Goal: Information Seeking & Learning: Learn about a topic

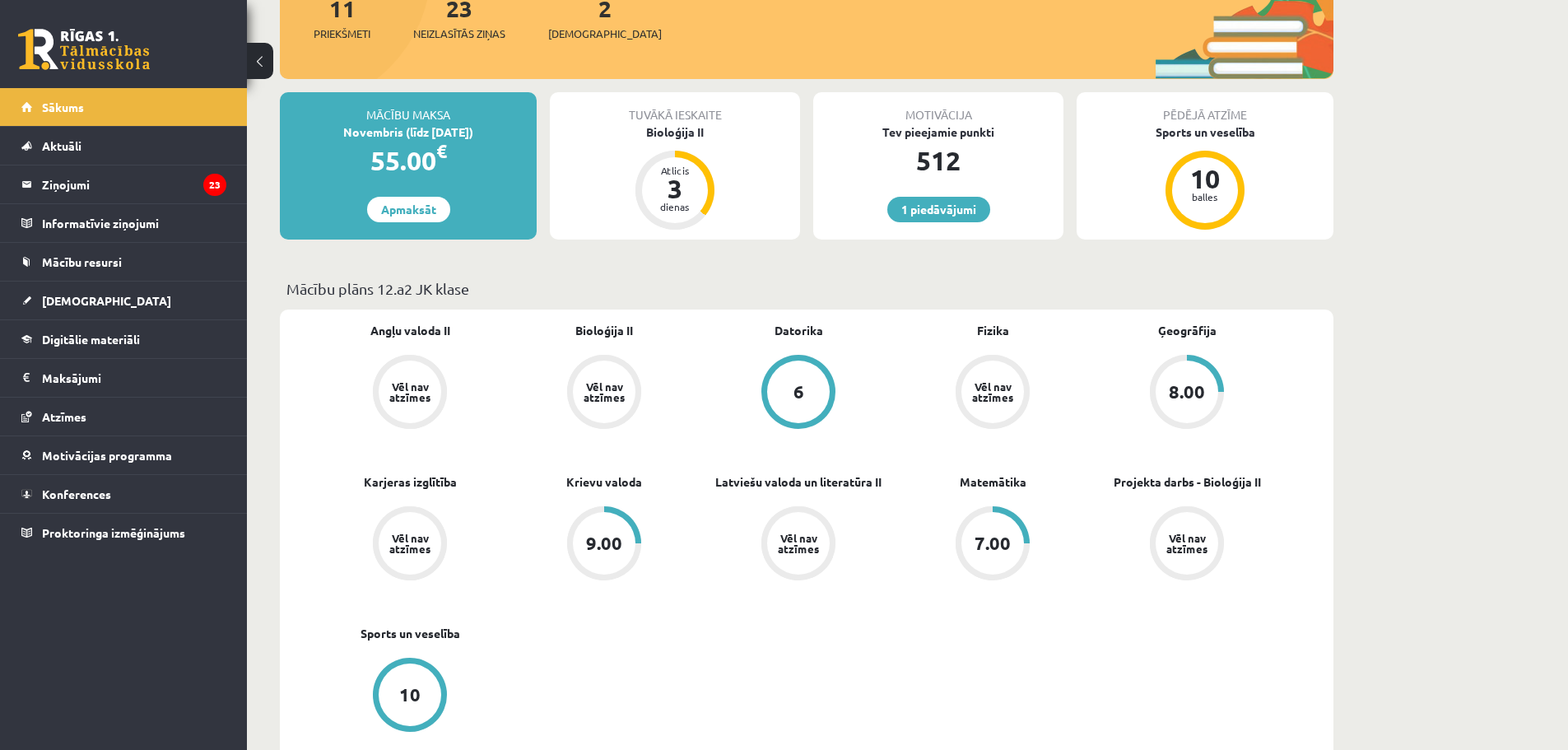
scroll to position [247, 0]
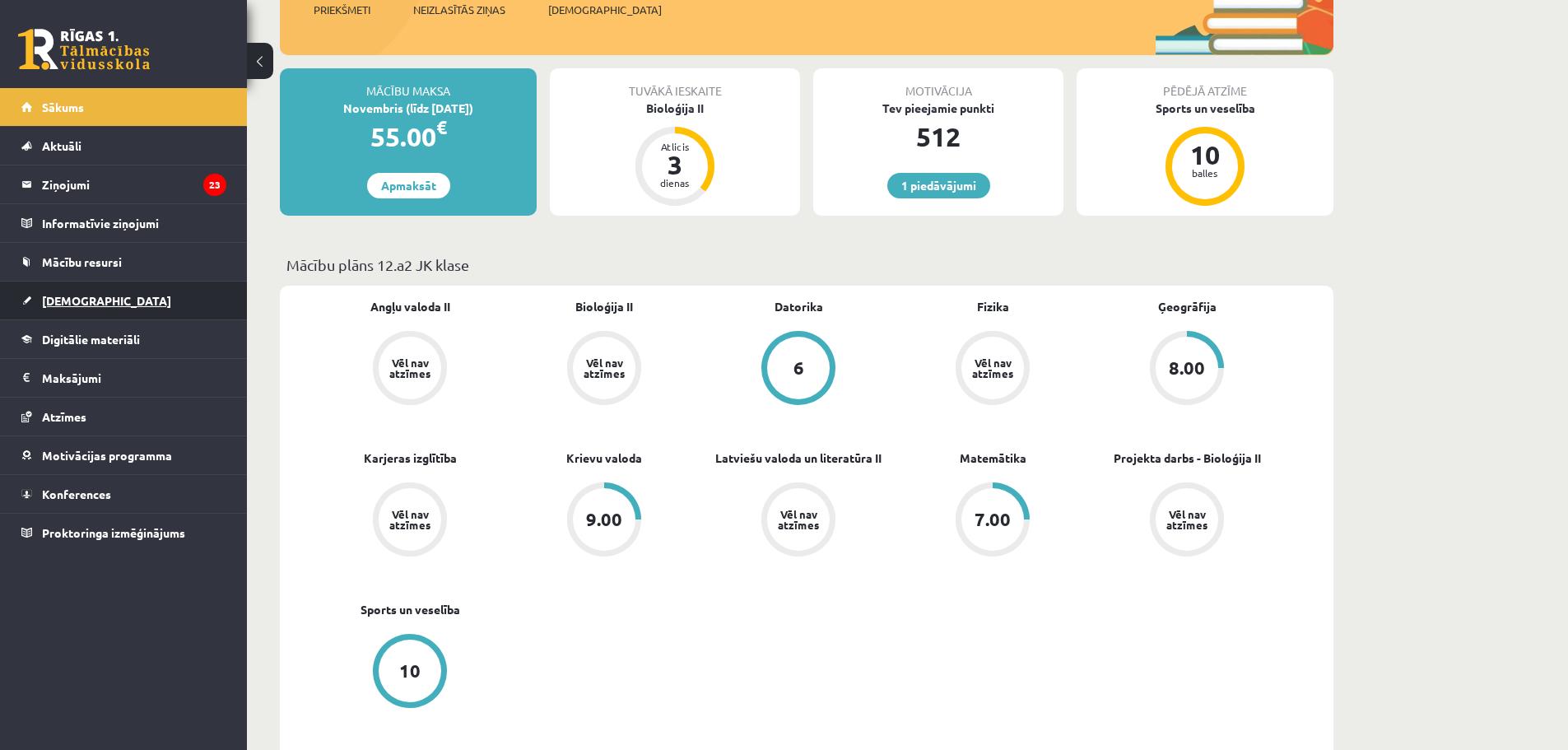
click at [84, 297] on span "[DEMOGRAPHIC_DATA]" at bounding box center [106, 300] width 129 height 15
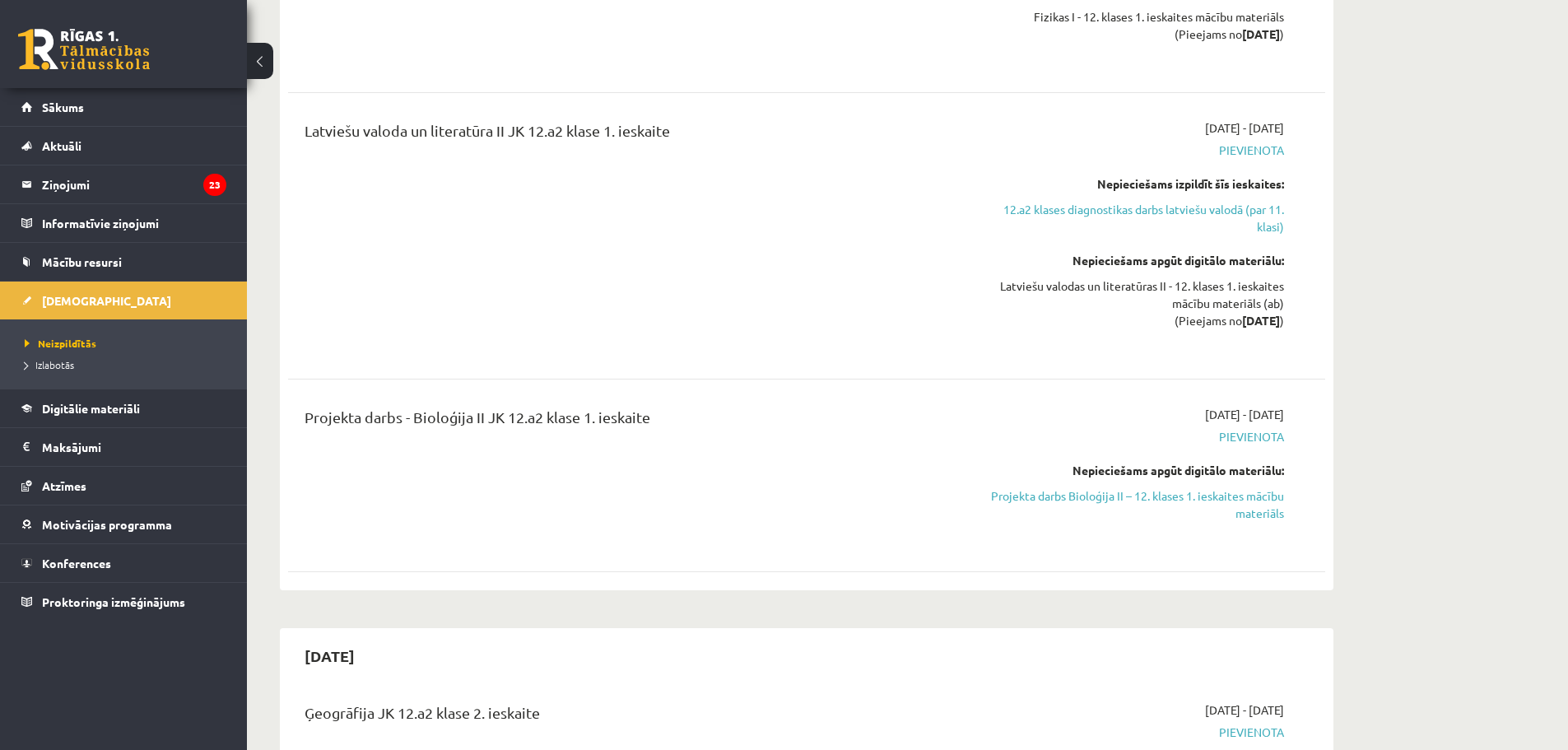
scroll to position [1316, 0]
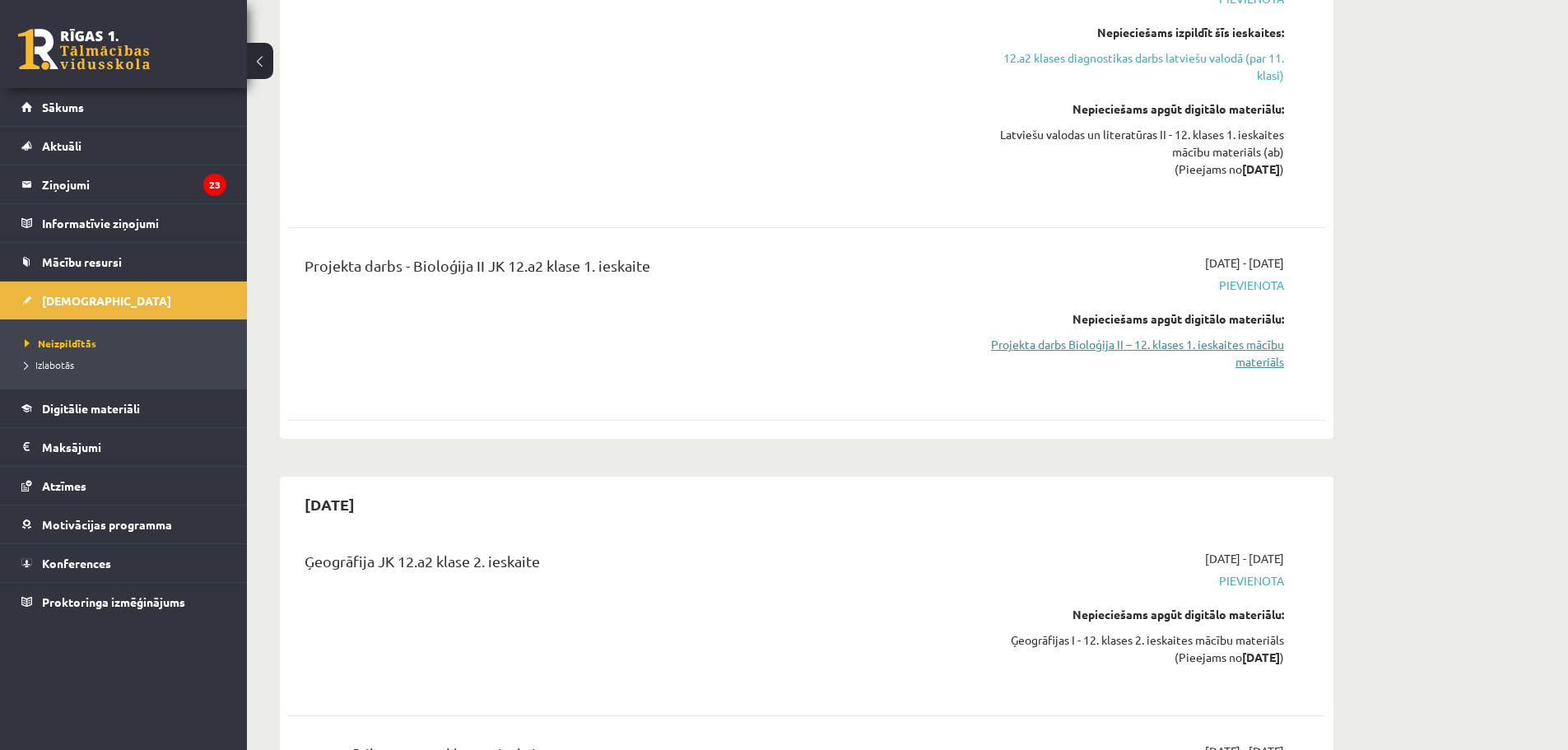
click at [1174, 354] on link "Projekta darbs Bioloģija II – 12. klases 1. ieskaites mācību materiāls" at bounding box center [1128, 353] width 311 height 35
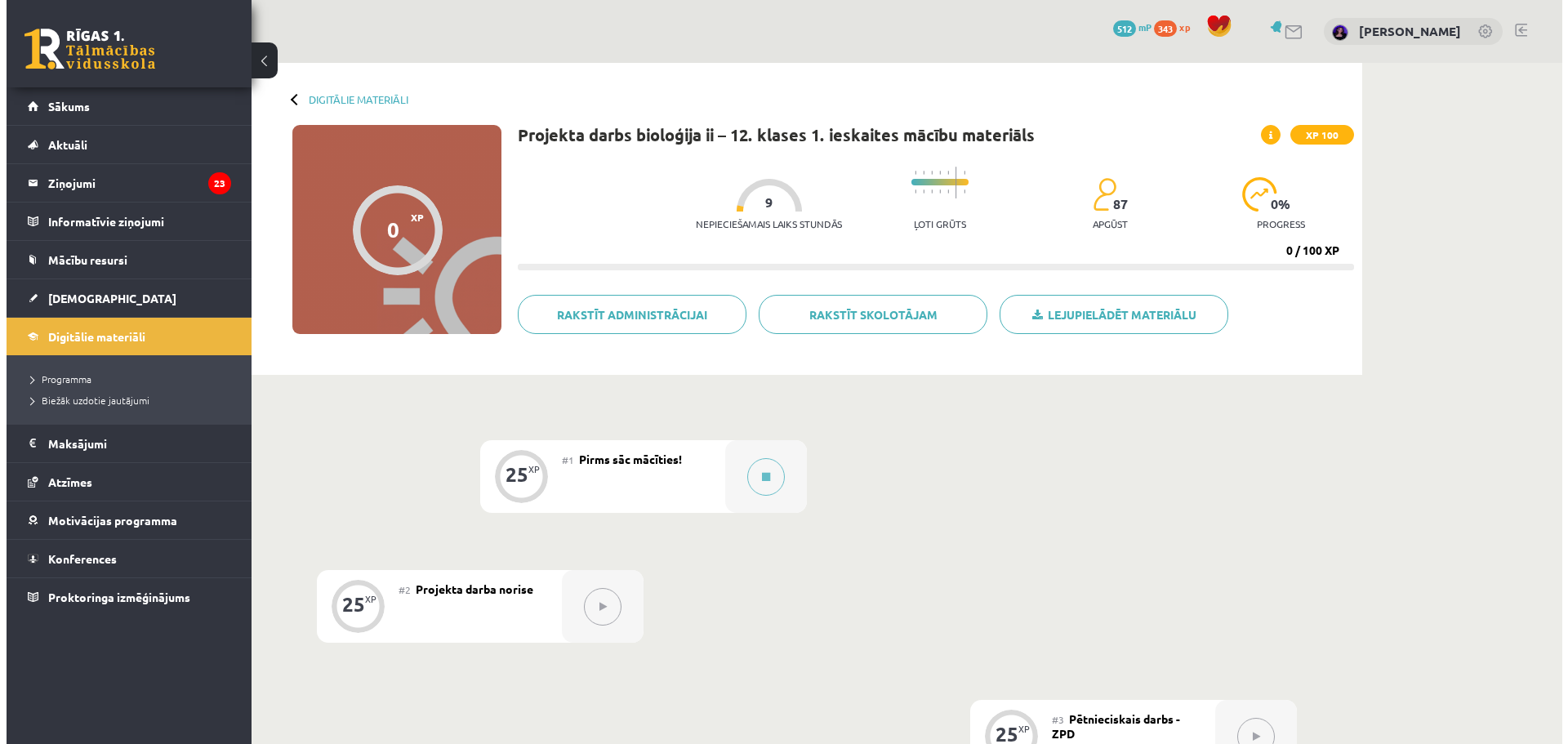
scroll to position [245, 0]
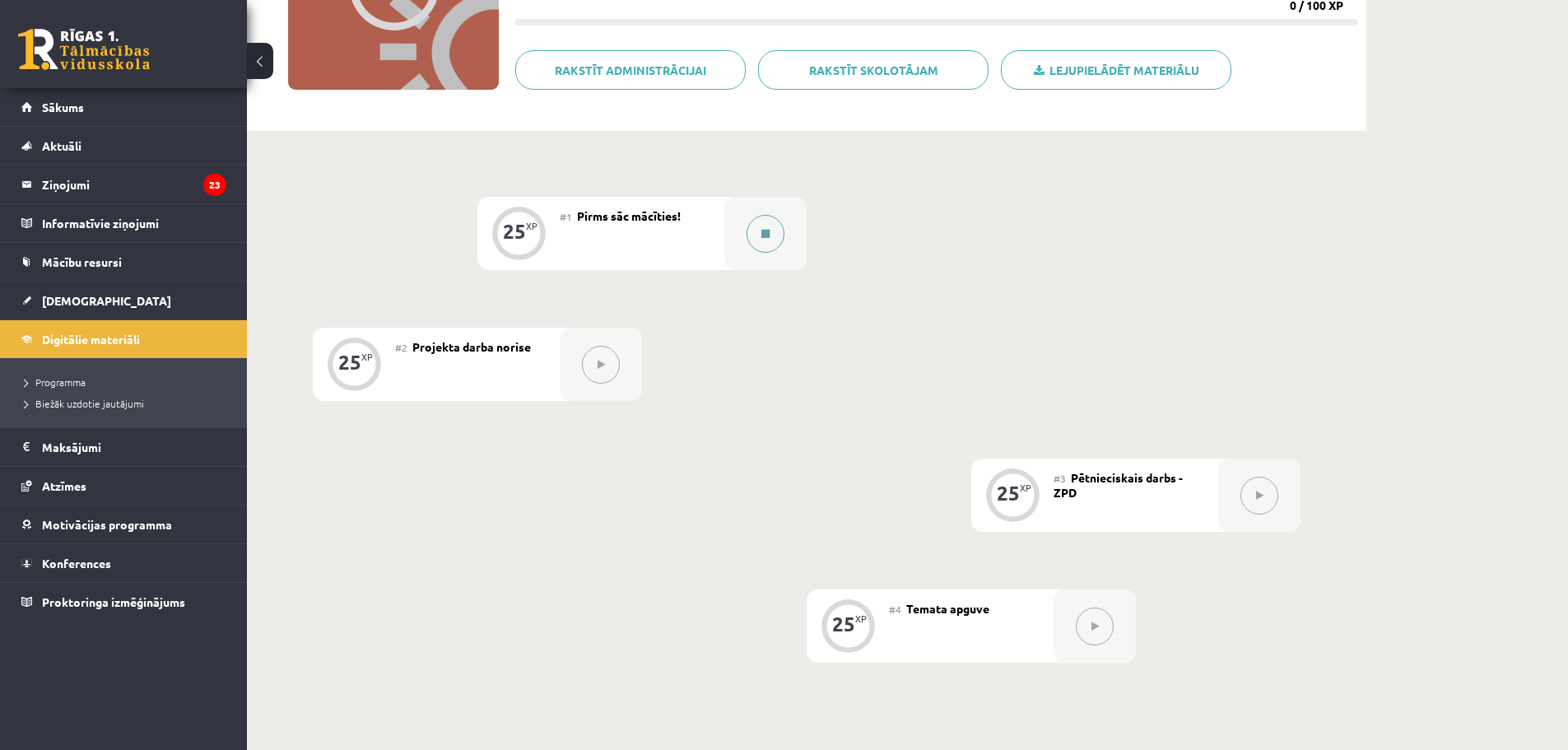
click at [764, 232] on icon at bounding box center [765, 233] width 8 height 10
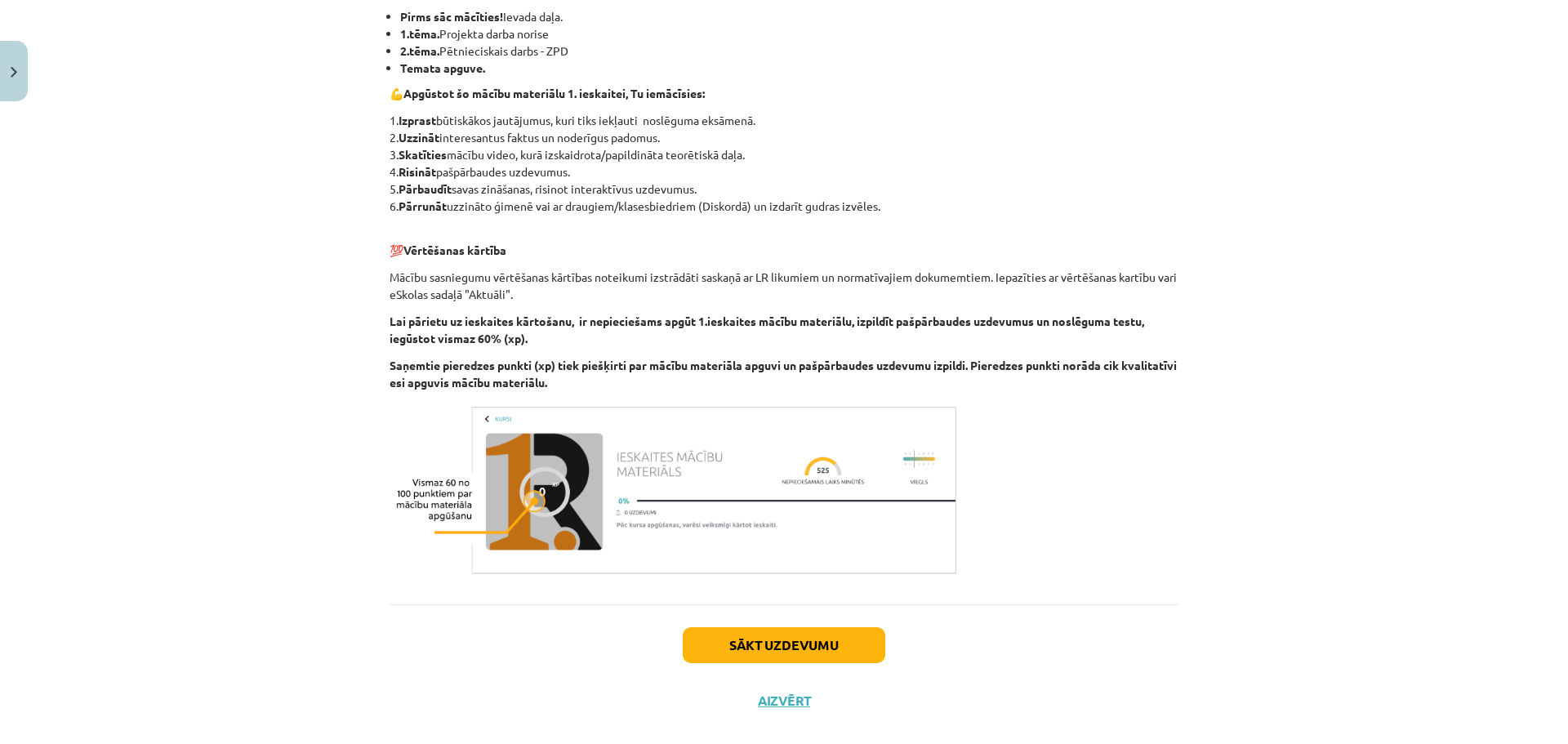
scroll to position [353, 0]
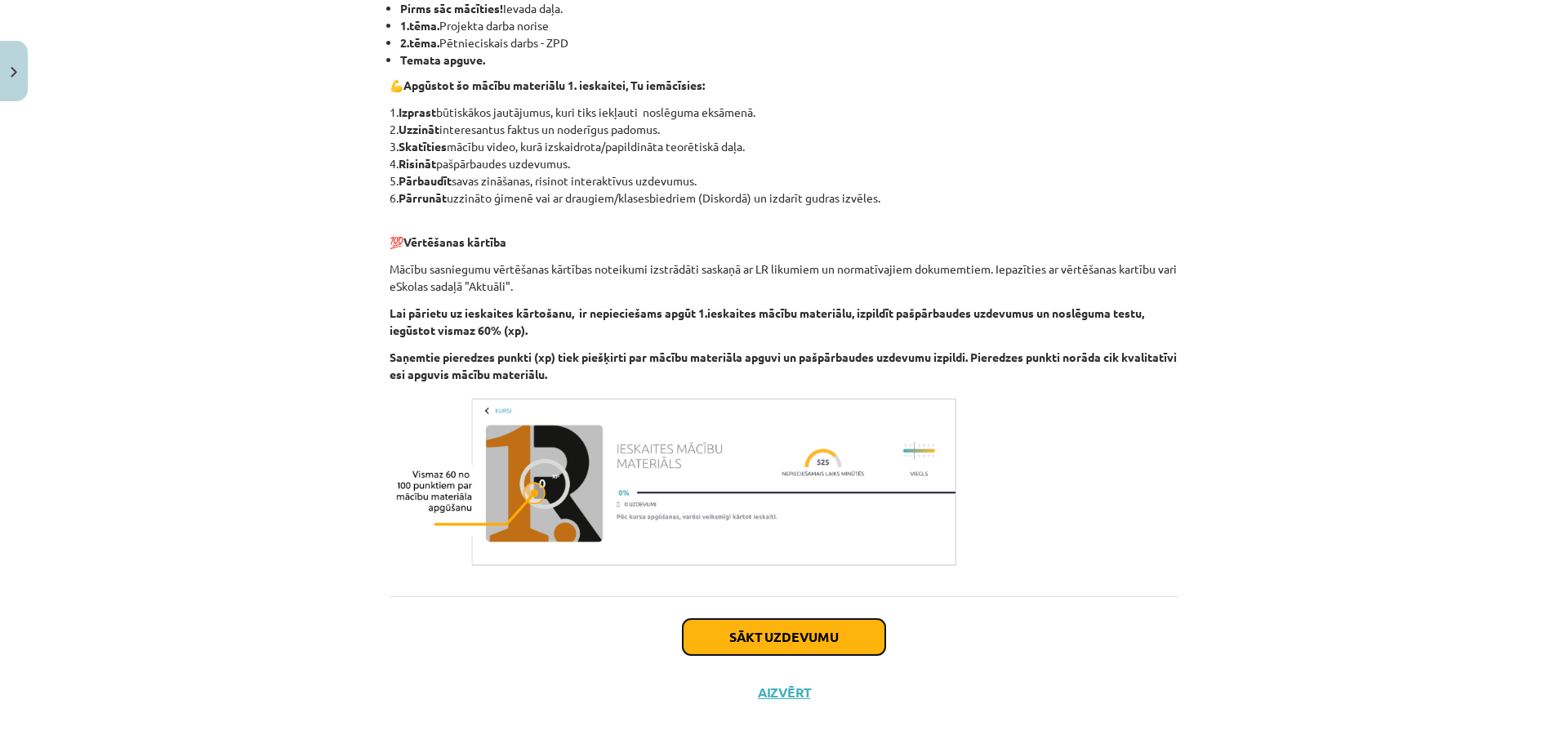
click at [787, 619] on button "Sākt uzdevumu" at bounding box center [783, 637] width 203 height 36
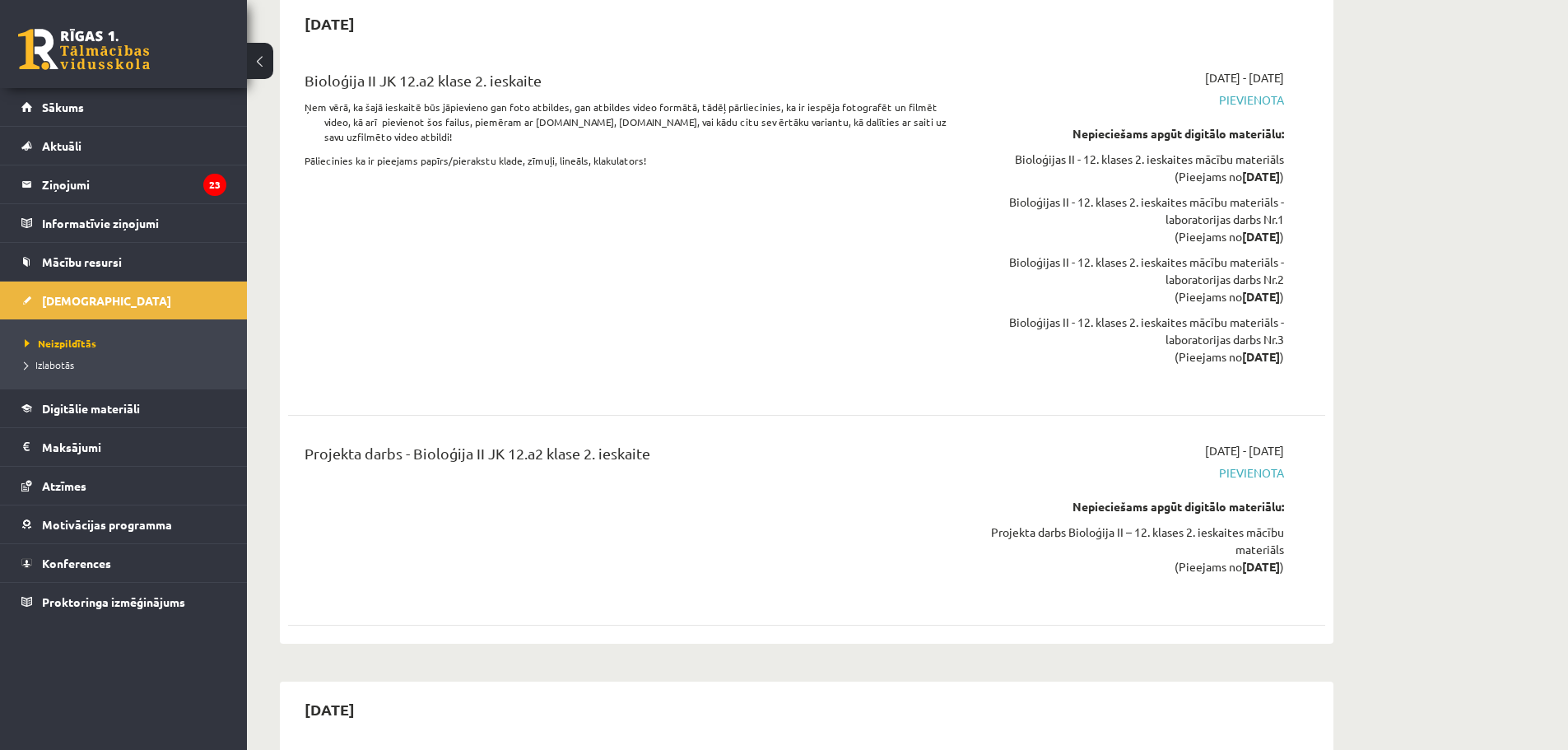
scroll to position [3045, 0]
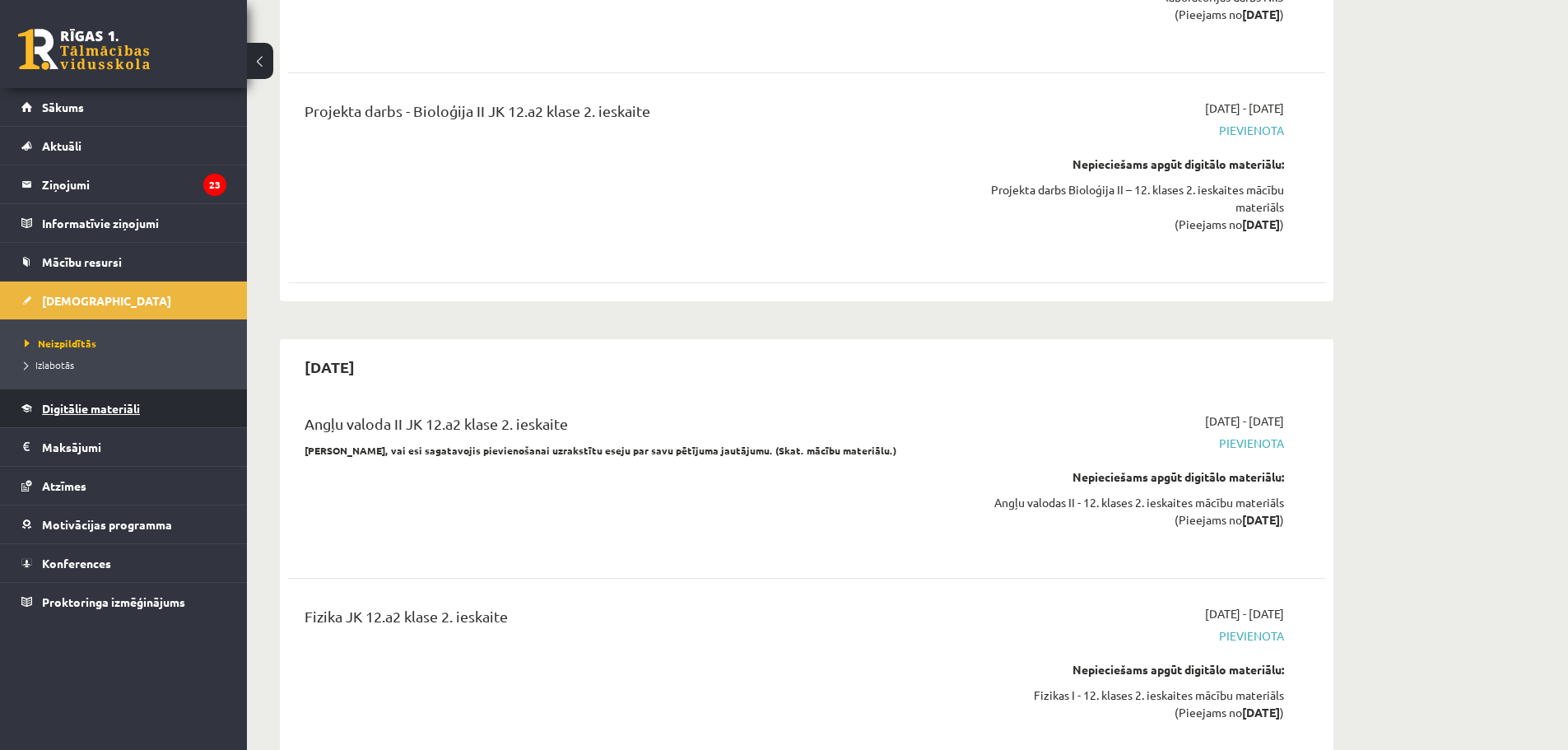
click at [125, 406] on span "Digitālie materiāli" at bounding box center [91, 409] width 98 height 15
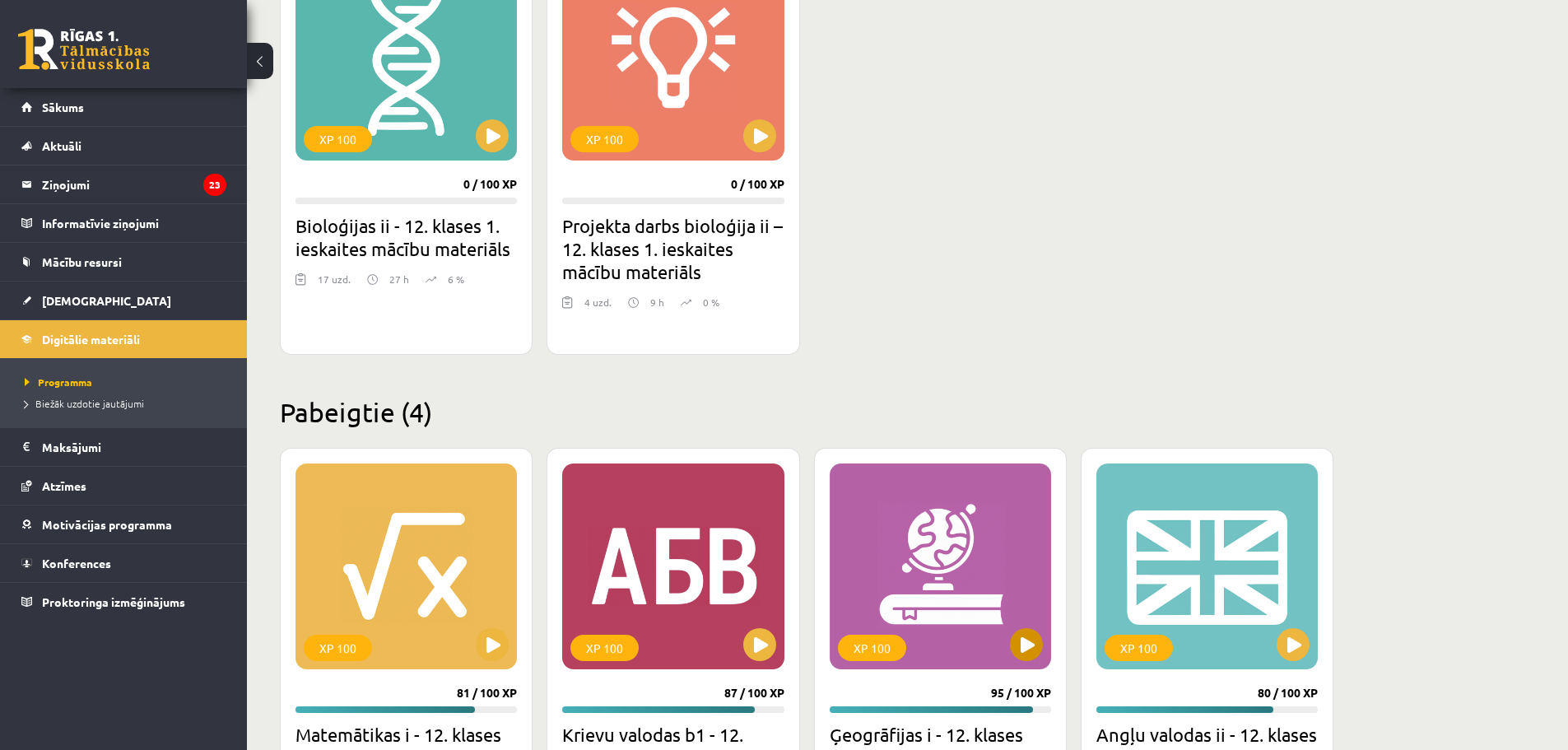
scroll to position [1424, 0]
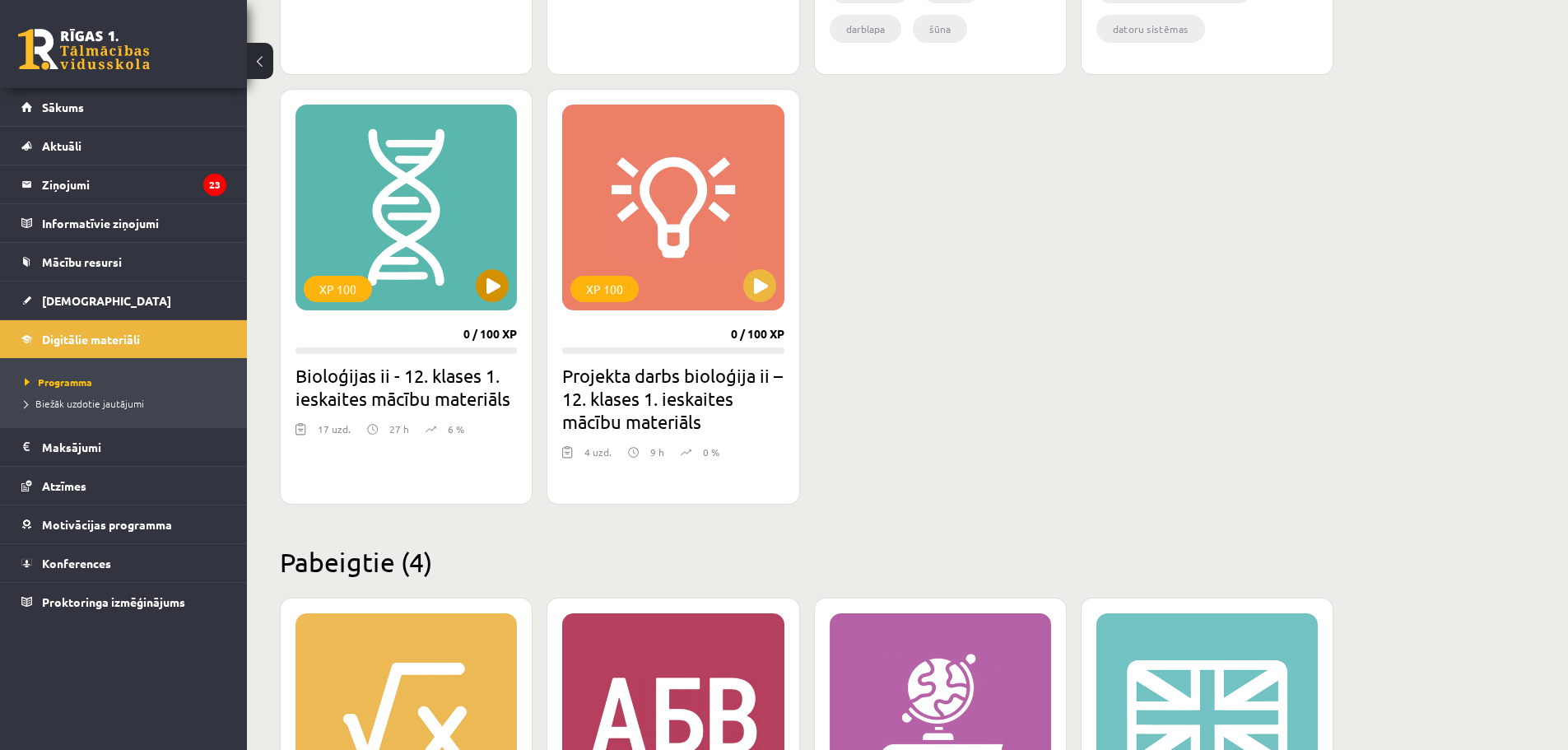
click at [334, 287] on div "XP 100" at bounding box center [337, 288] width 68 height 26
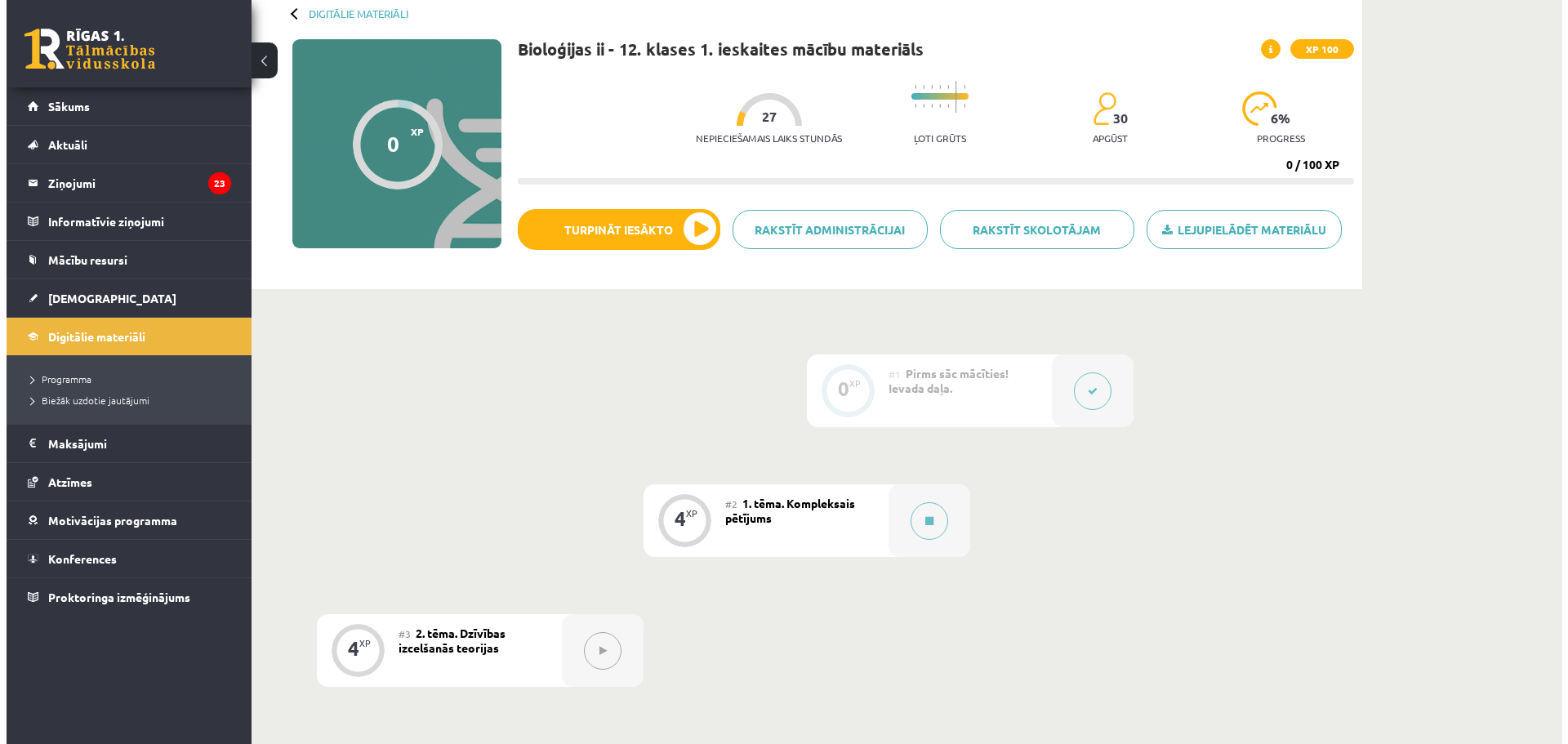
scroll to position [81, 0]
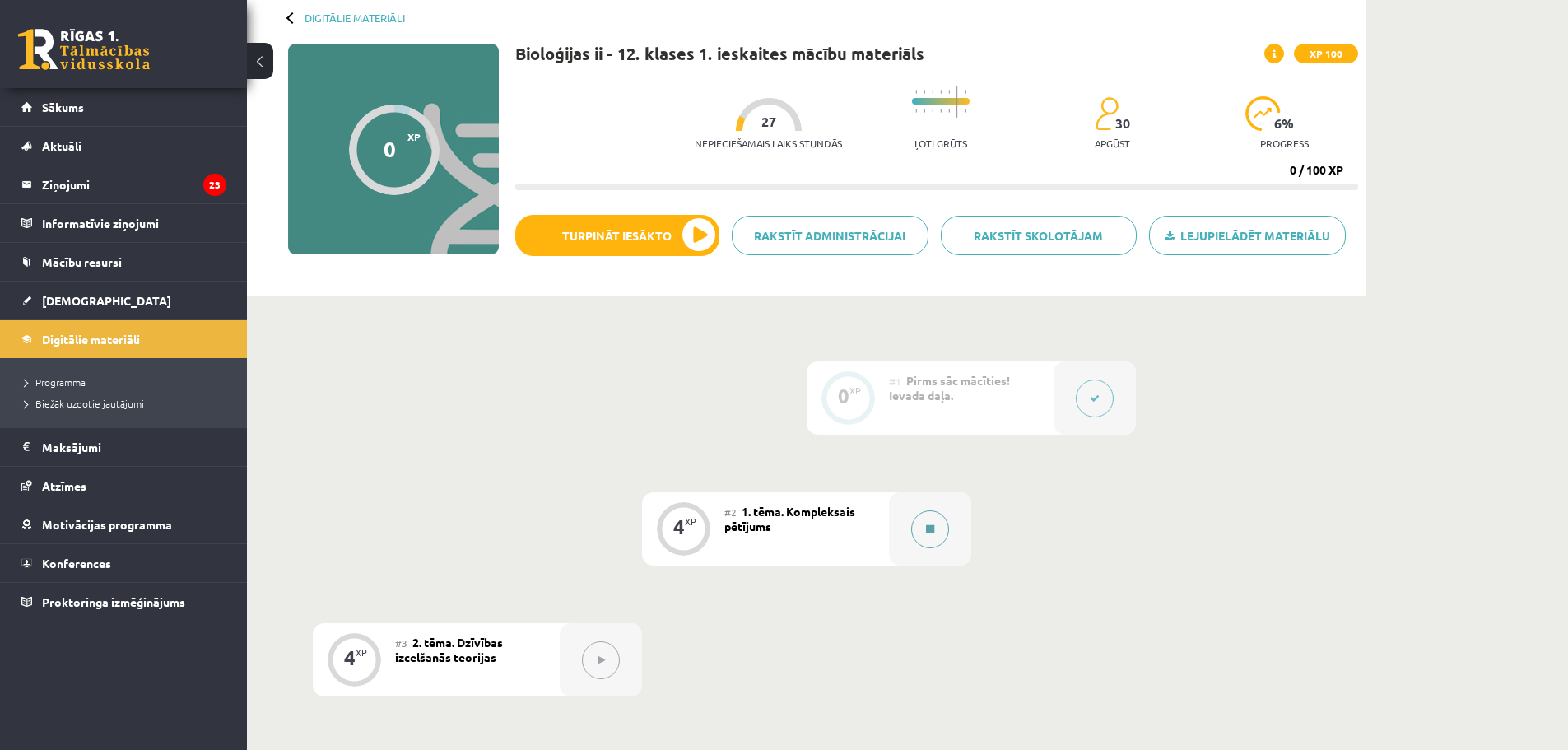
click at [931, 522] on button at bounding box center [930, 529] width 38 height 38
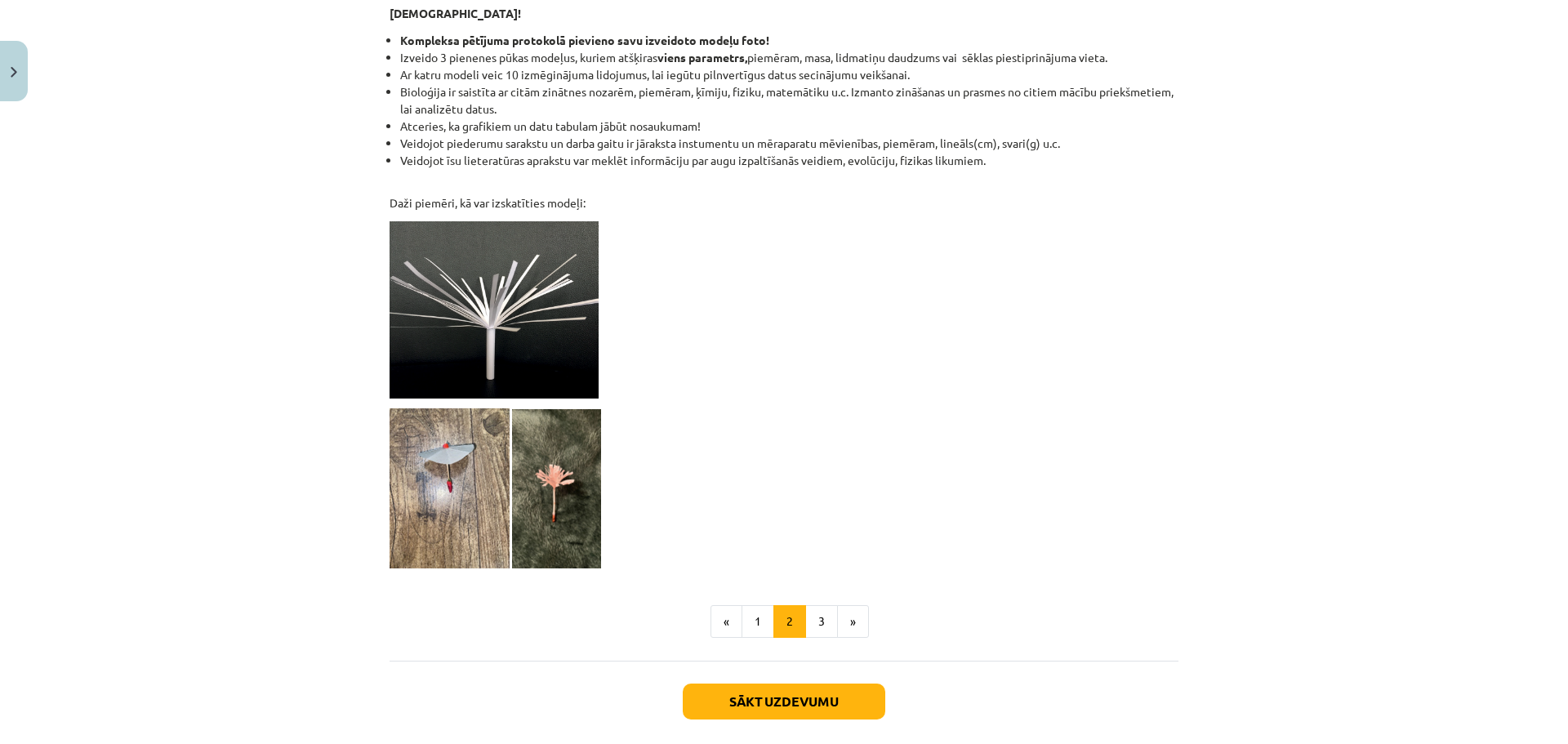
scroll to position [1314, 0]
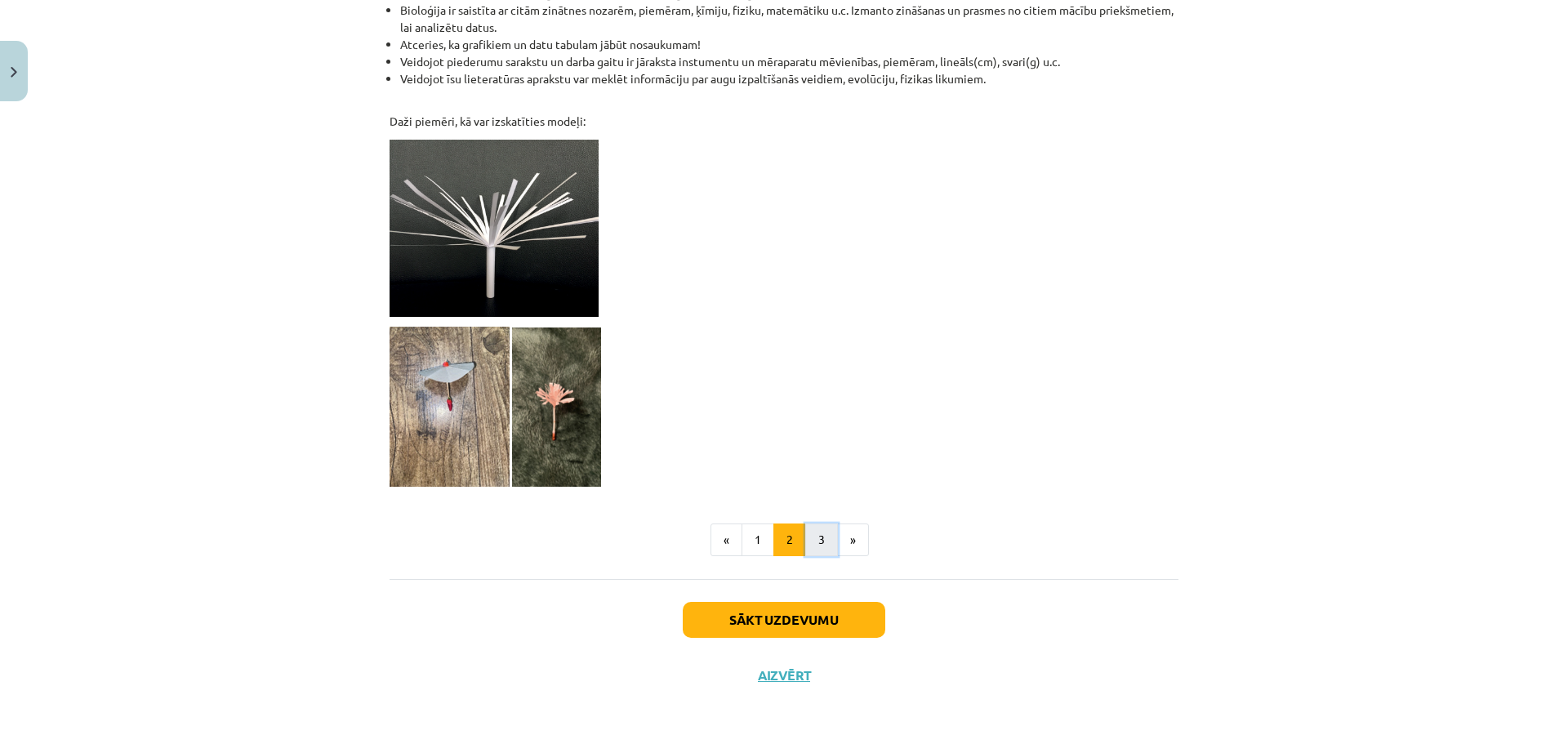
click at [814, 542] on button "3" at bounding box center [821, 539] width 32 height 32
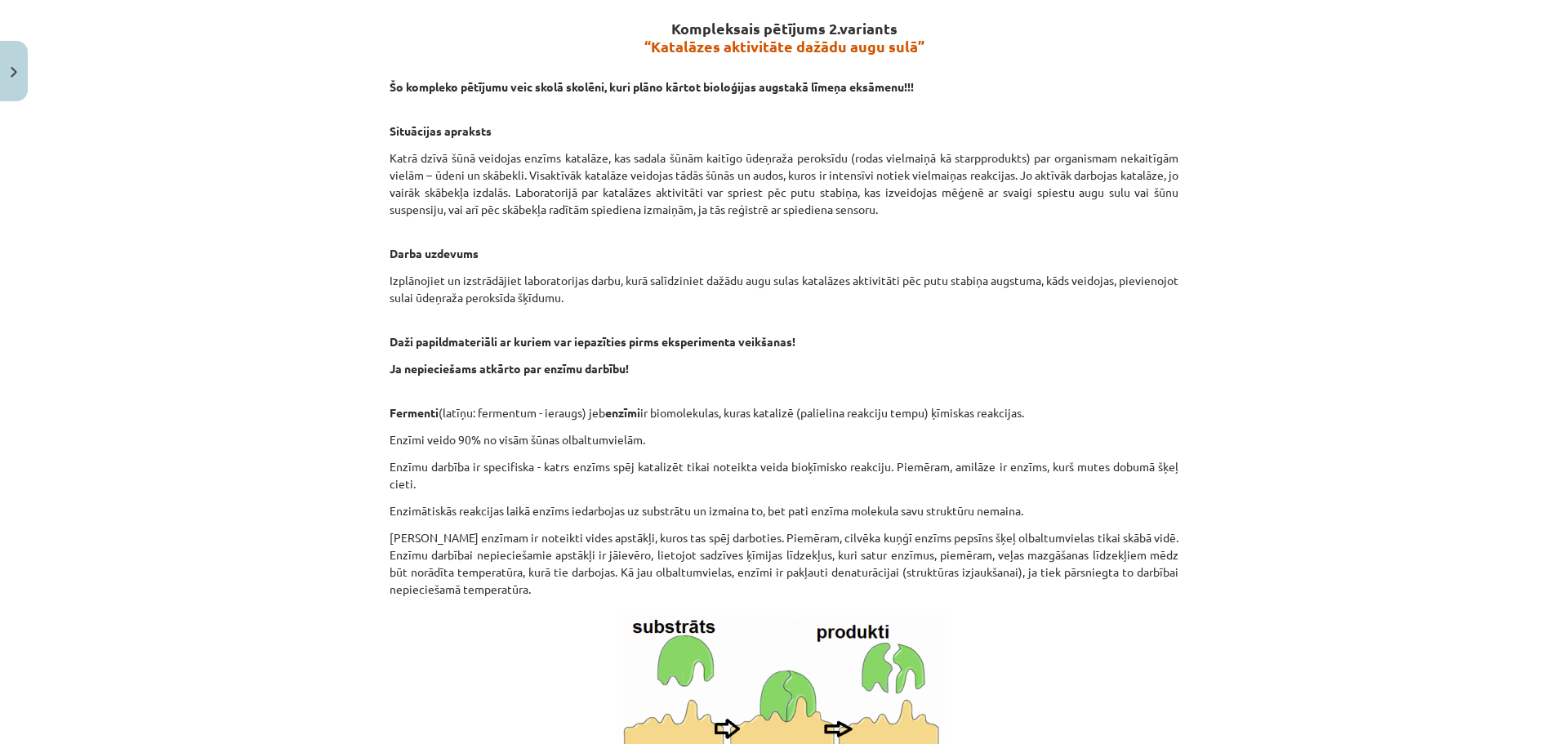
scroll to position [292, 0]
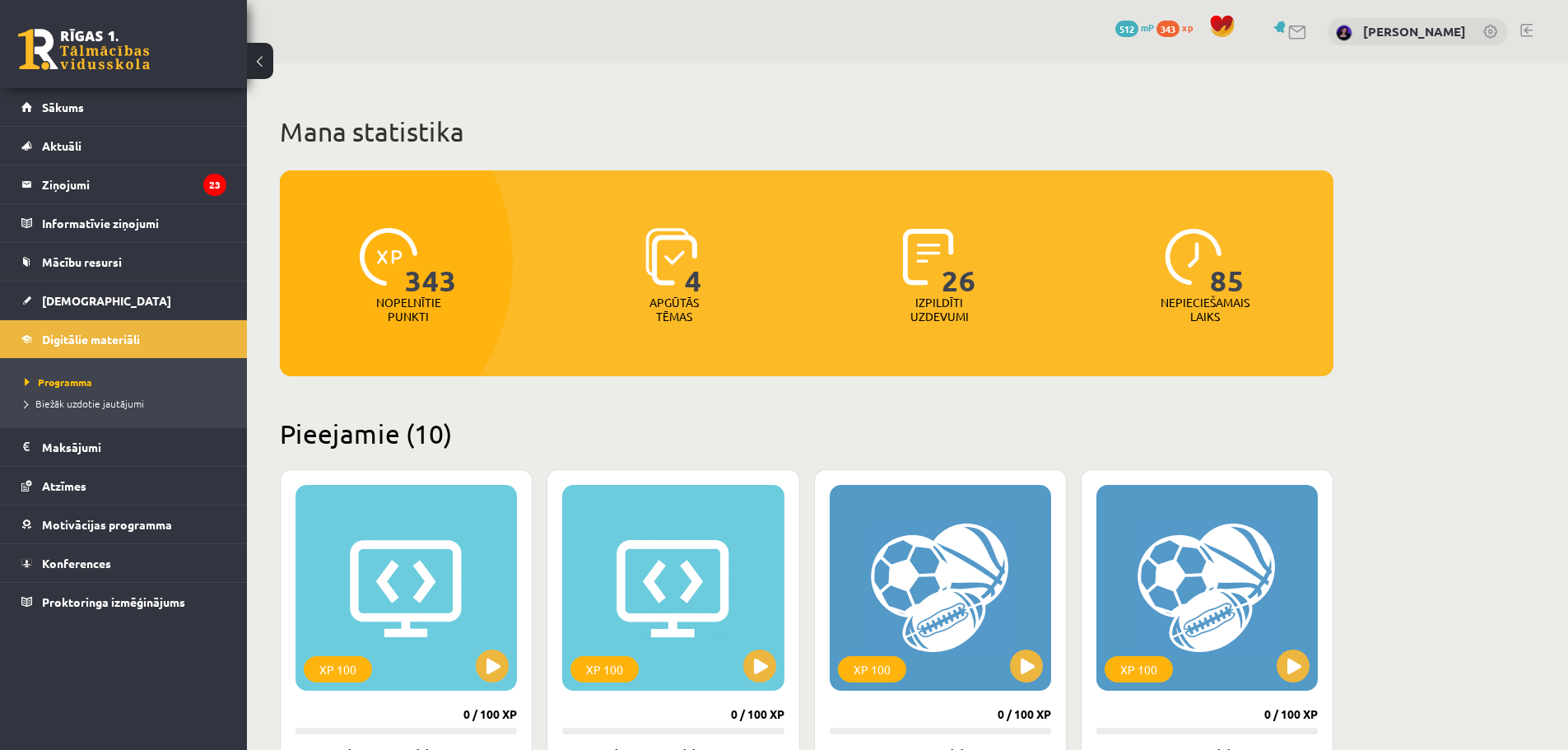
scroll to position [1424, 0]
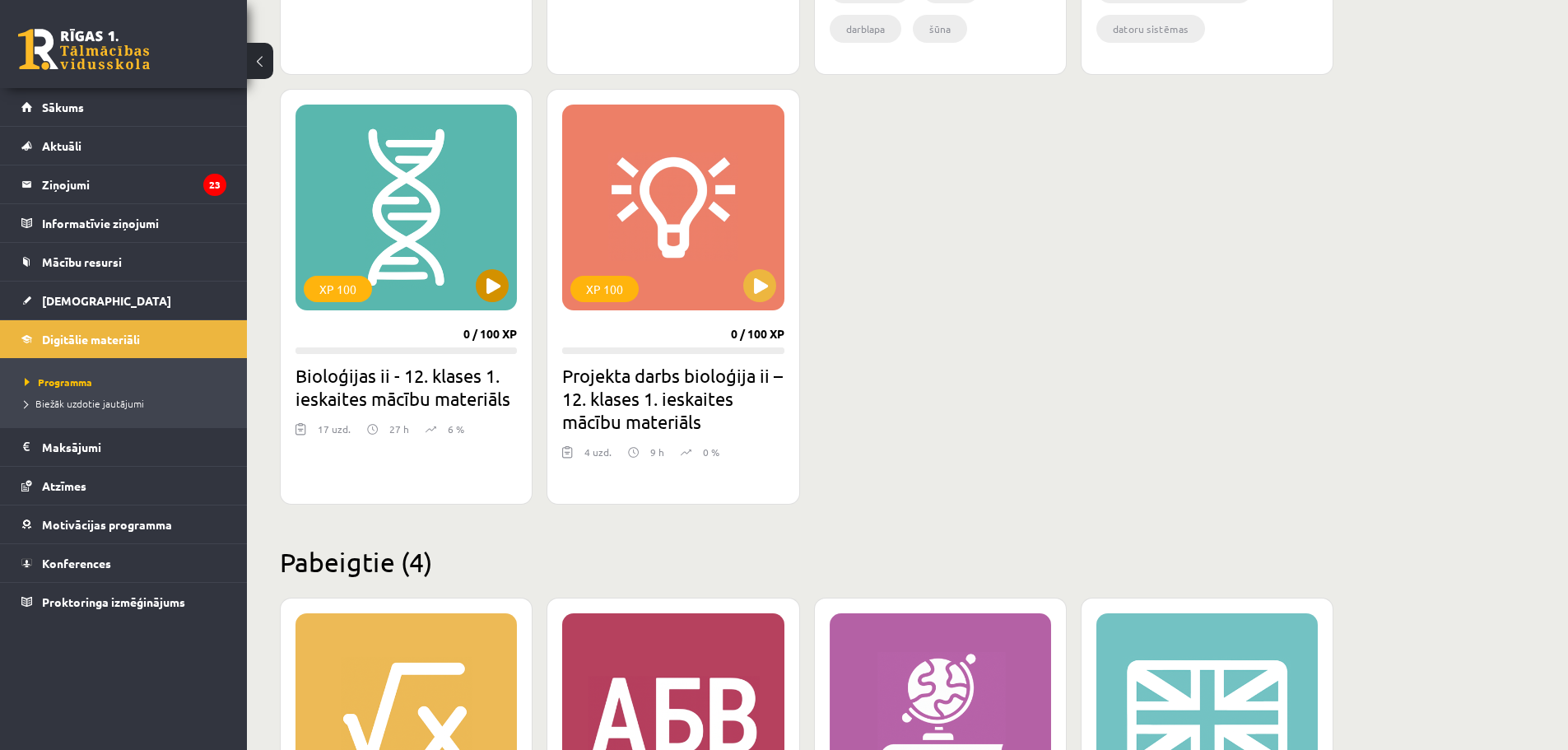
click at [338, 287] on div "XP 100" at bounding box center [337, 288] width 68 height 26
click at [473, 276] on div "XP 100" at bounding box center [406, 207] width 221 height 206
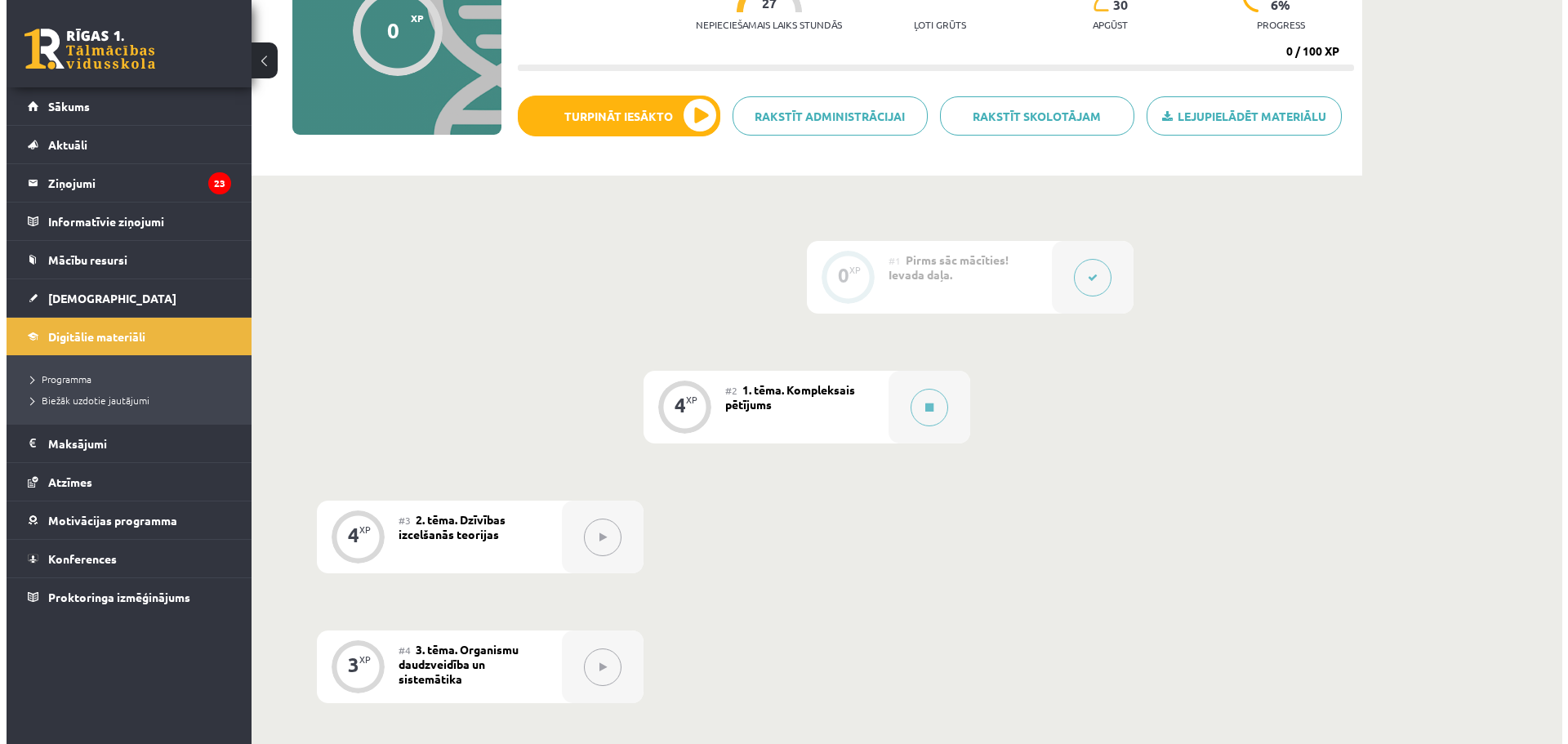
scroll to position [245, 0]
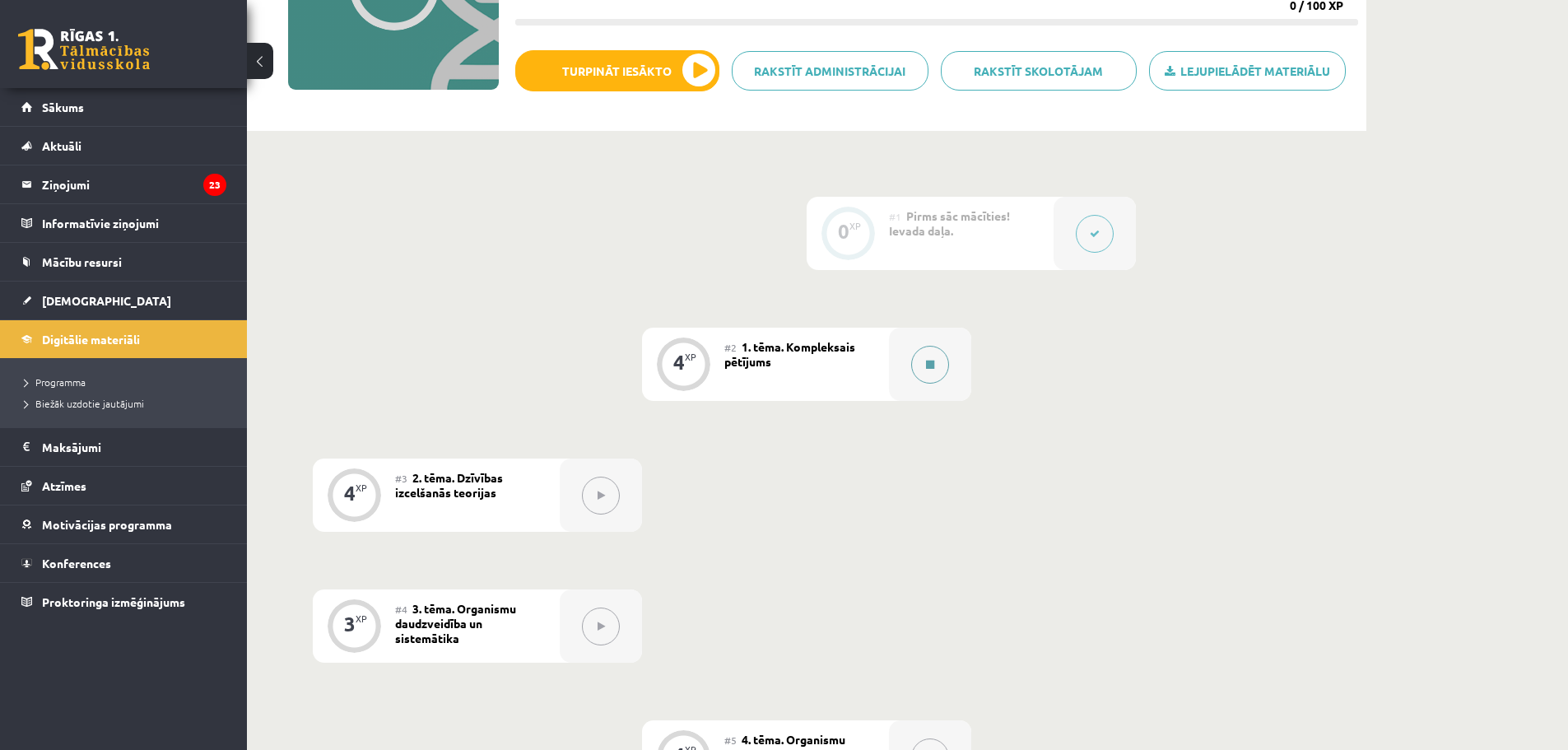
click at [926, 360] on icon at bounding box center [930, 364] width 8 height 10
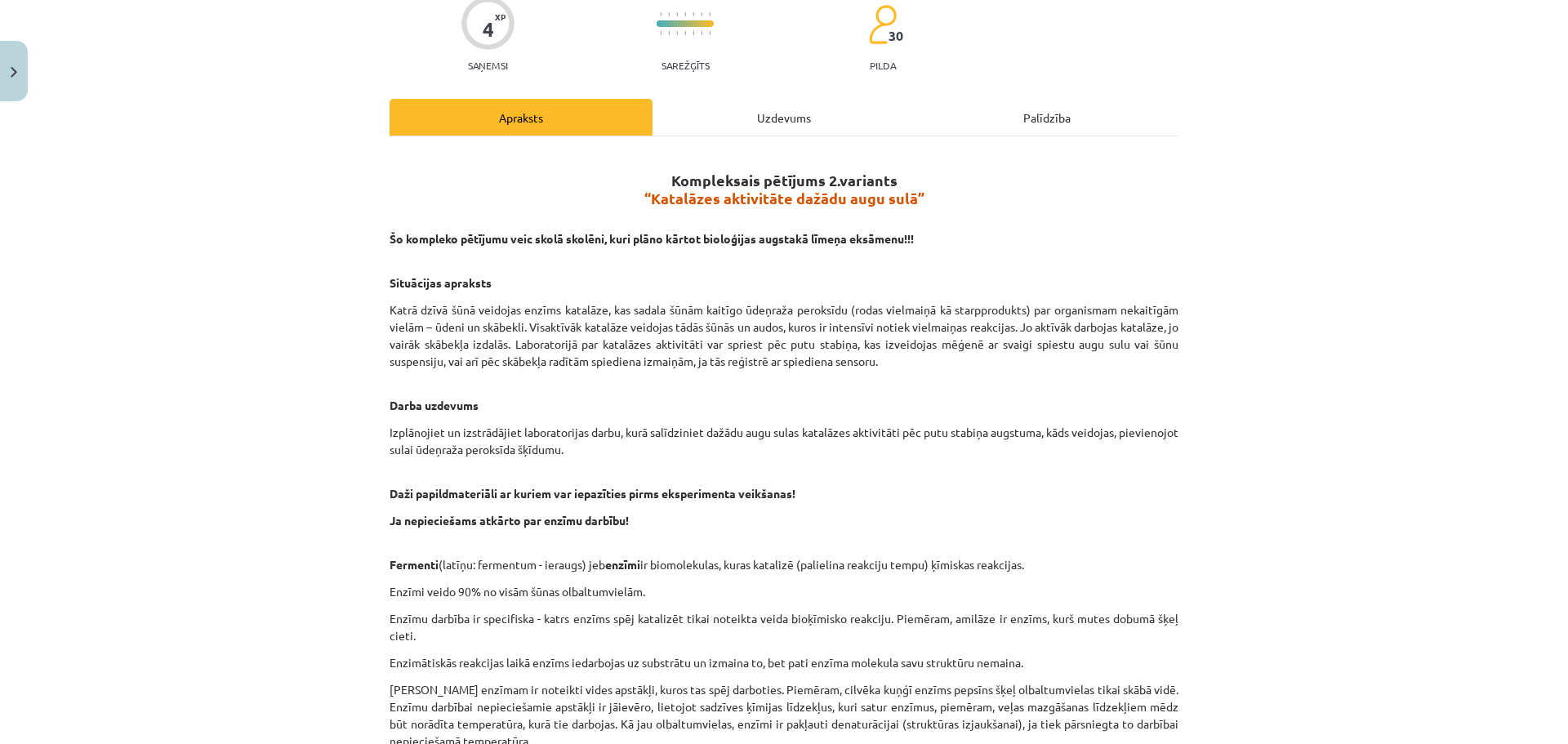
scroll to position [0, 0]
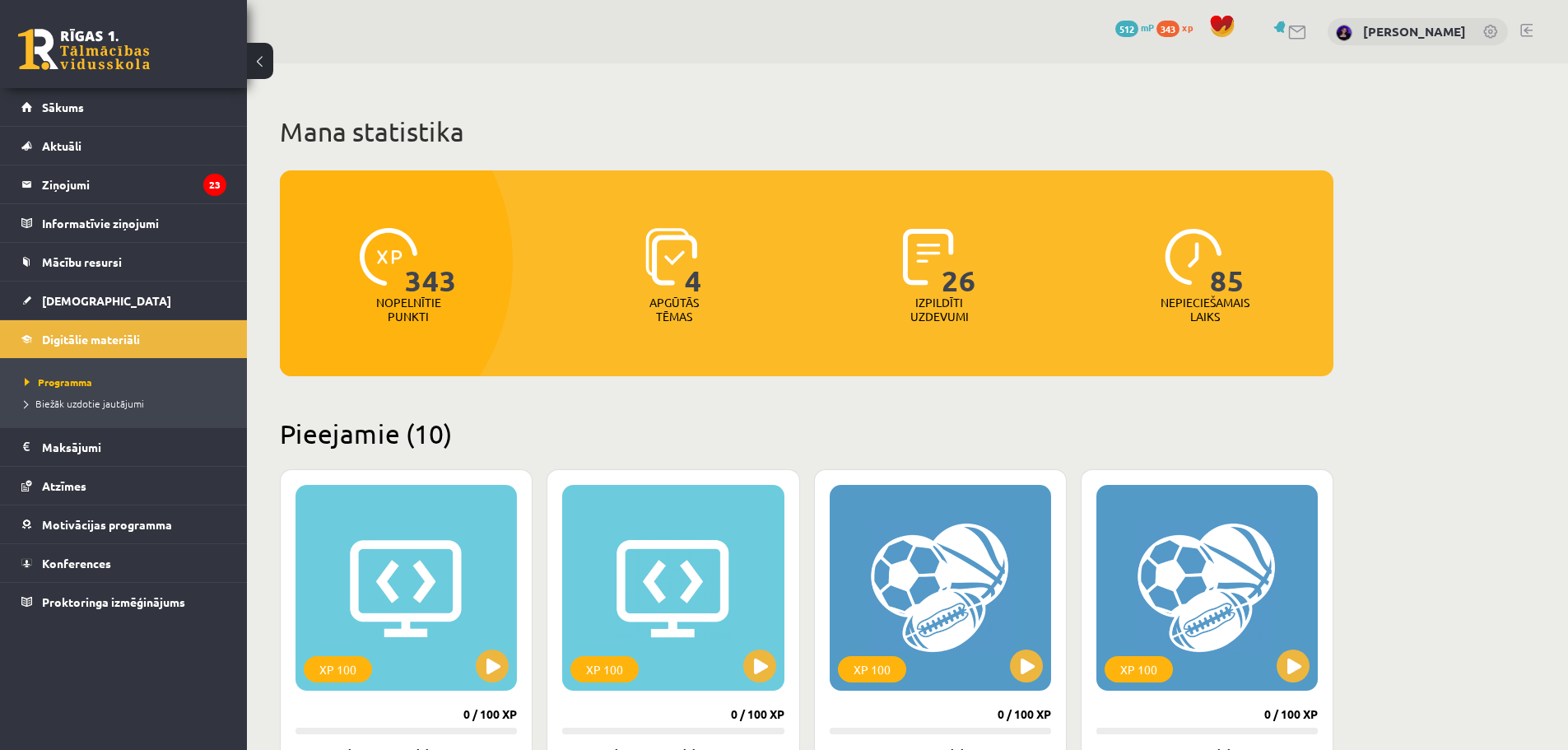
scroll to position [1424, 0]
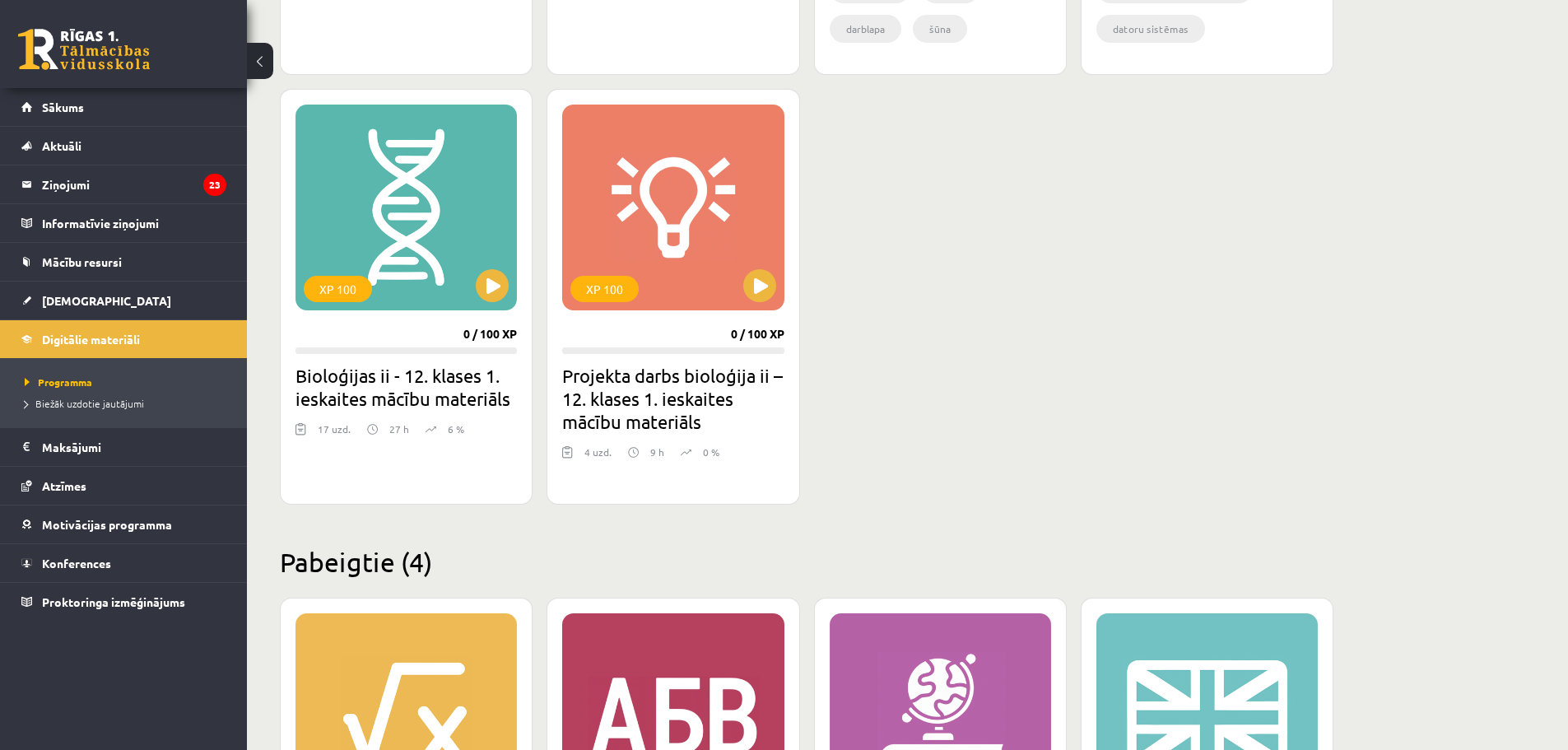
click at [432, 387] on h2 "Bioloģijas ii - 12. klases 1. ieskaites mācību materiāls" at bounding box center [406, 386] width 221 height 46
click at [492, 277] on button at bounding box center [492, 285] width 33 height 33
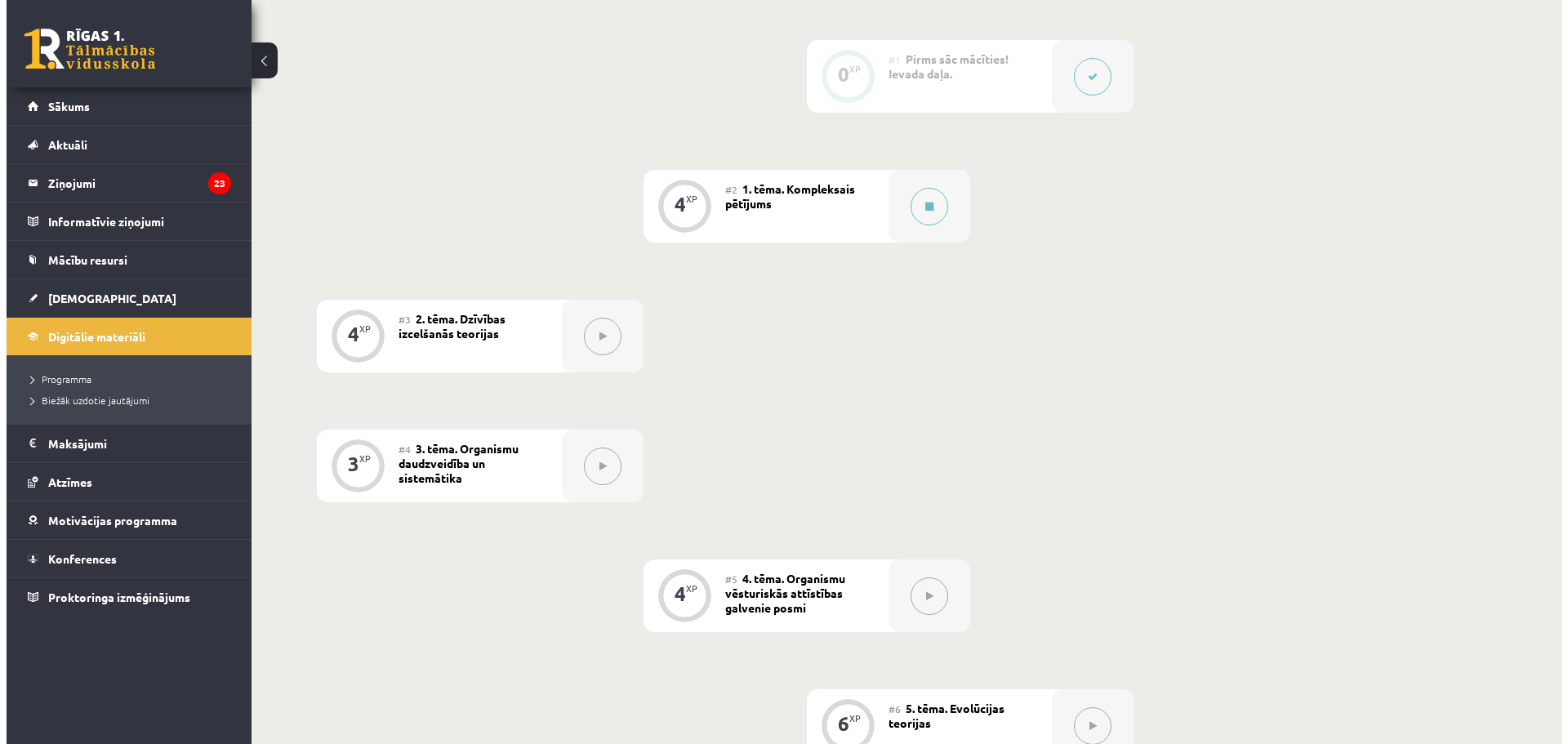
scroll to position [245, 0]
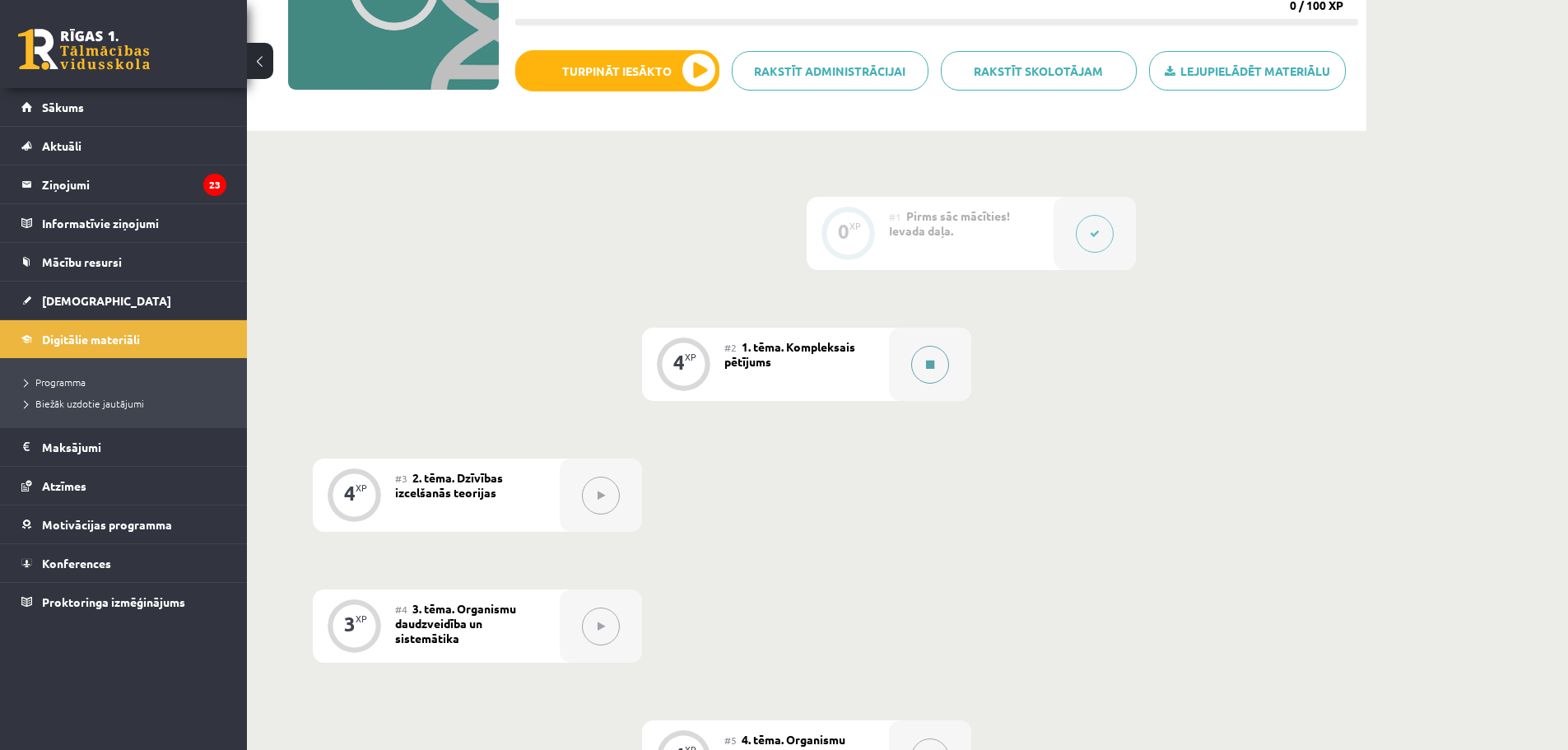
click at [923, 356] on button at bounding box center [930, 364] width 38 height 38
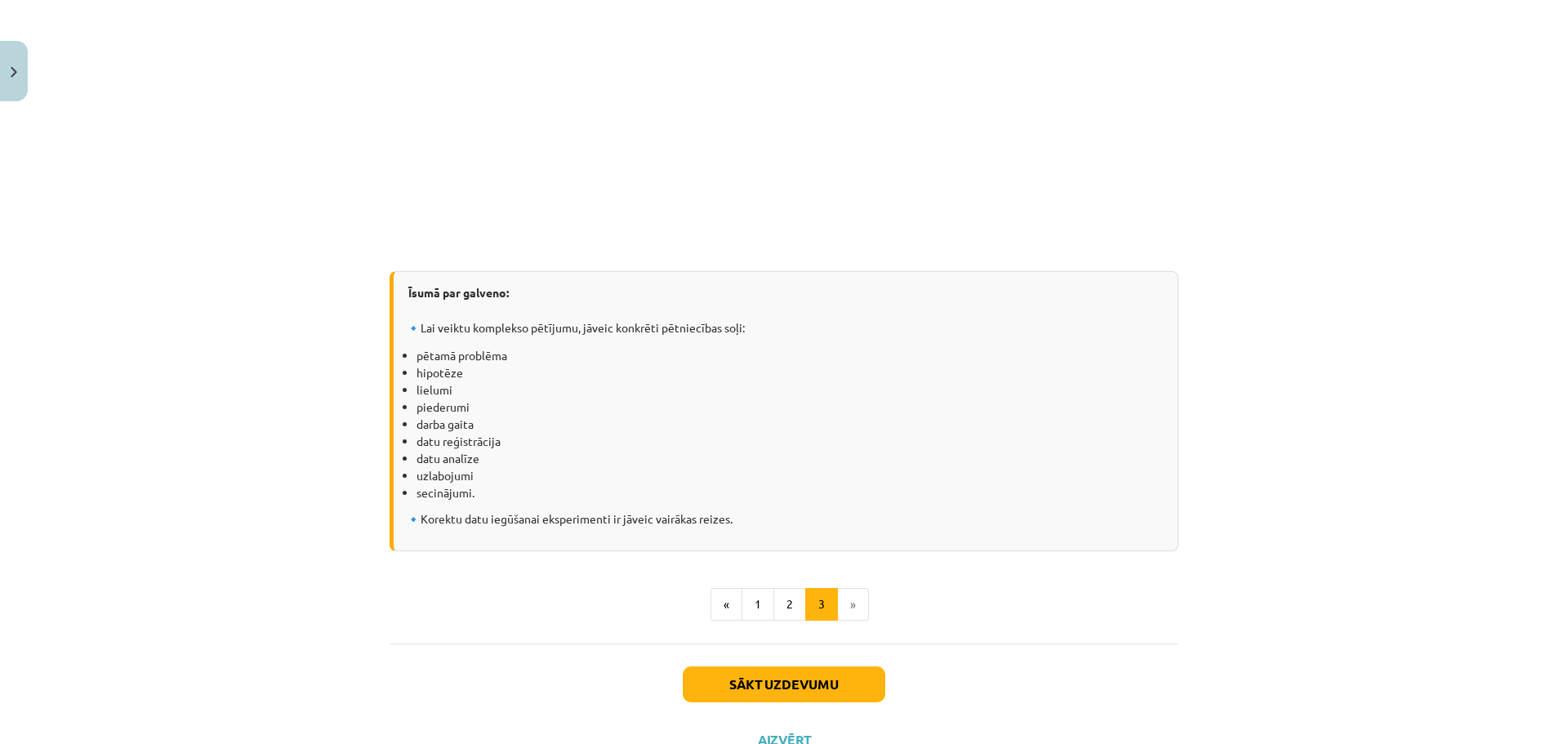
scroll to position [2104, 0]
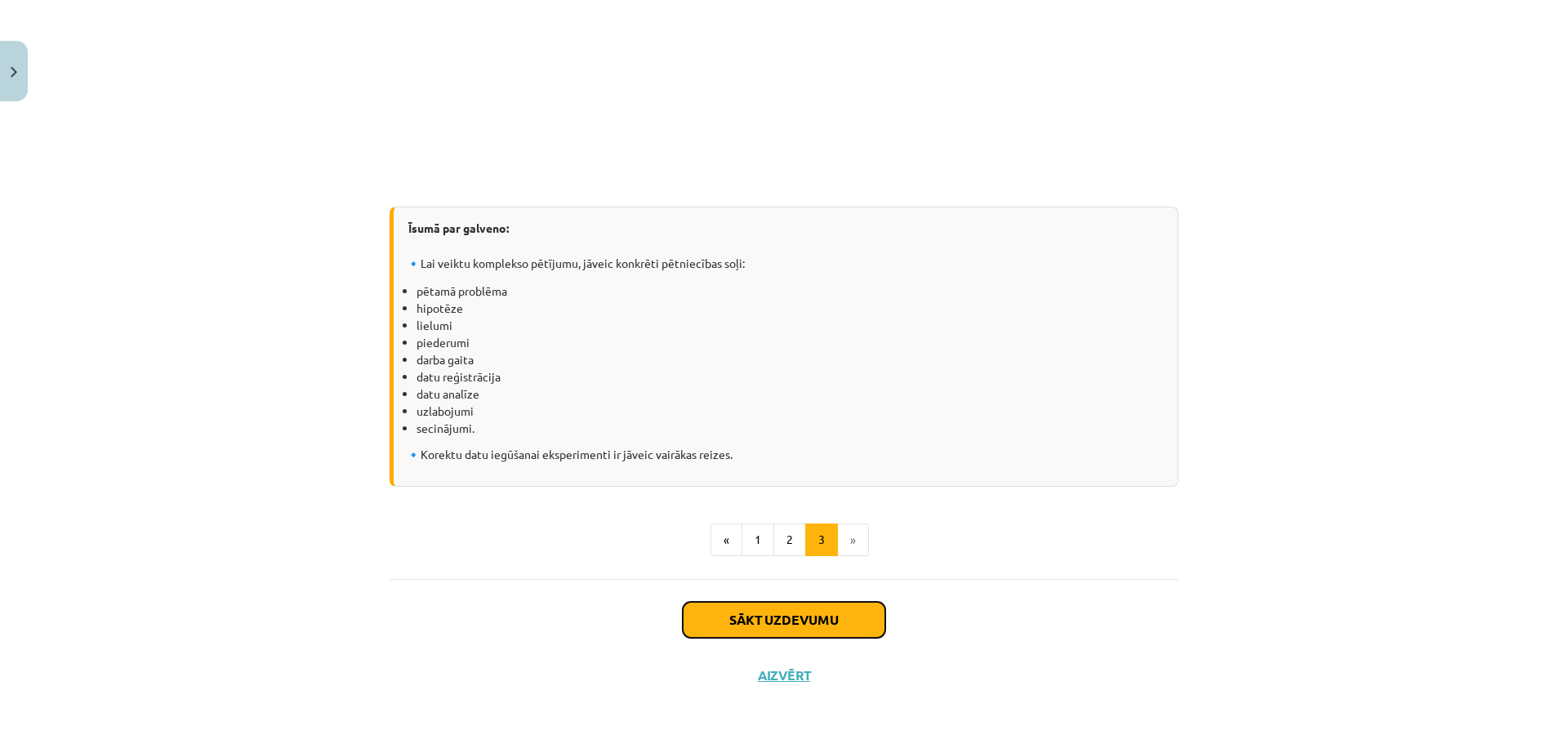
click at [781, 613] on button "Sākt uzdevumu" at bounding box center [783, 619] width 203 height 36
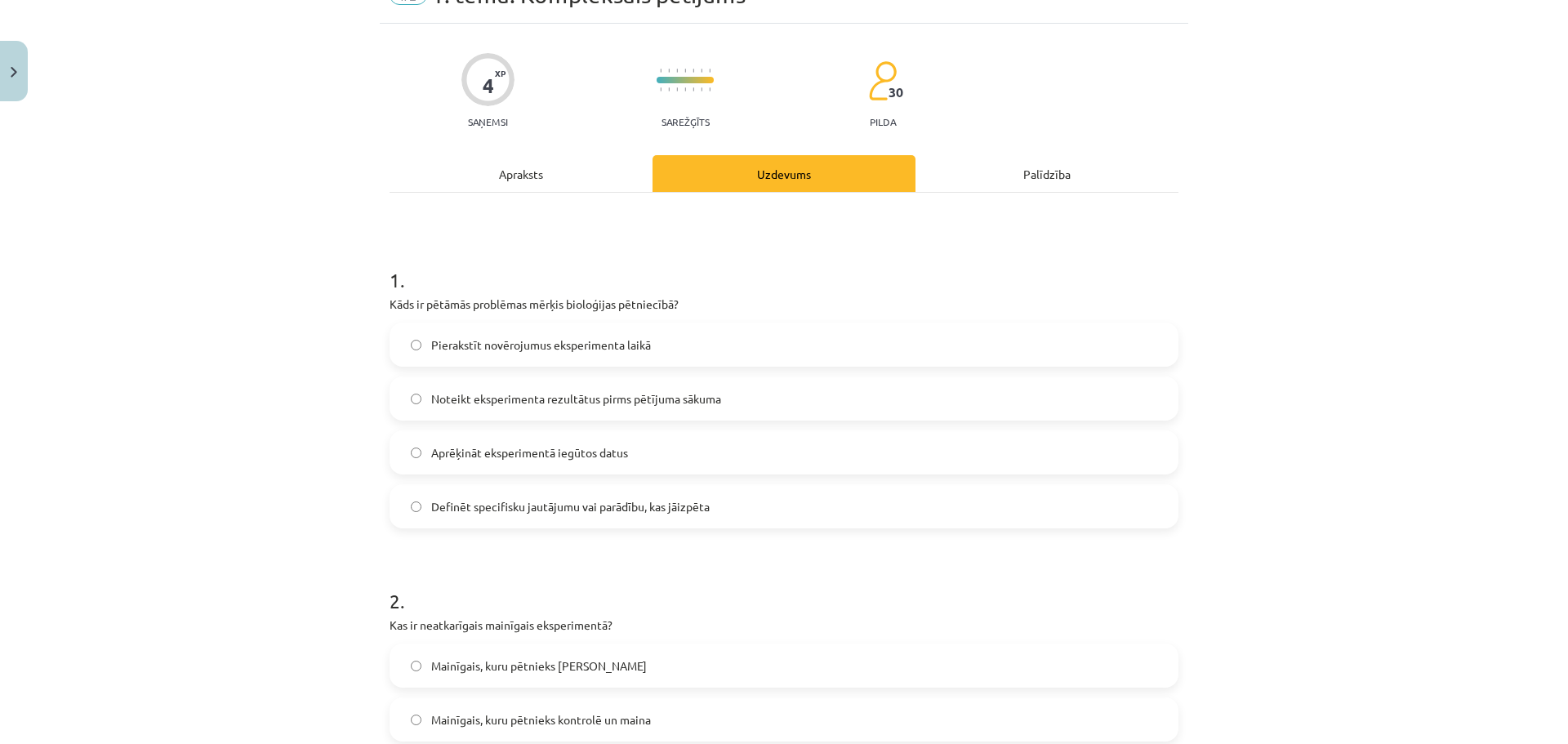
scroll to position [0, 0]
